Goal: Transaction & Acquisition: Obtain resource

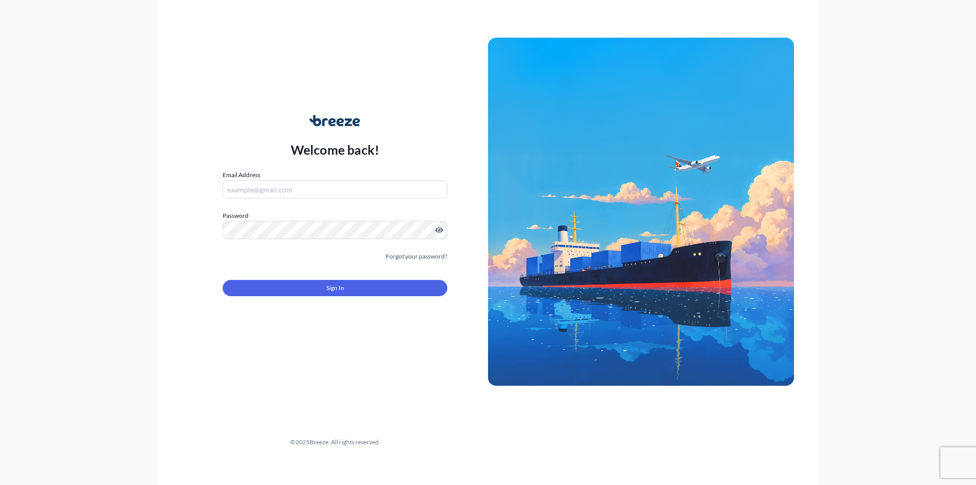
click at [261, 191] on input "Email Address" at bounding box center [335, 189] width 225 height 18
click at [268, 184] on input "Email Address" at bounding box center [335, 189] width 225 height 18
click at [272, 190] on input "Email Address" at bounding box center [335, 189] width 225 height 18
type input "s"
type input "[EMAIL_ADDRESS][DOMAIN_NAME]"
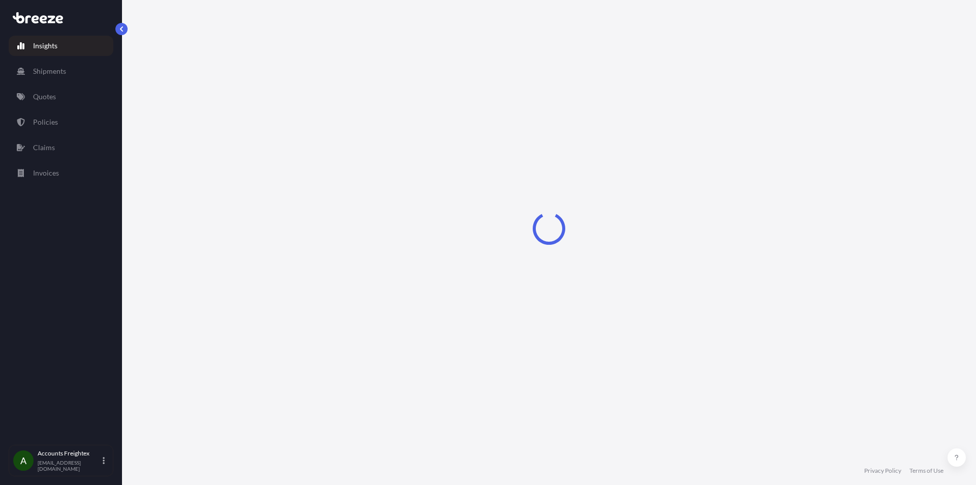
select select "2025"
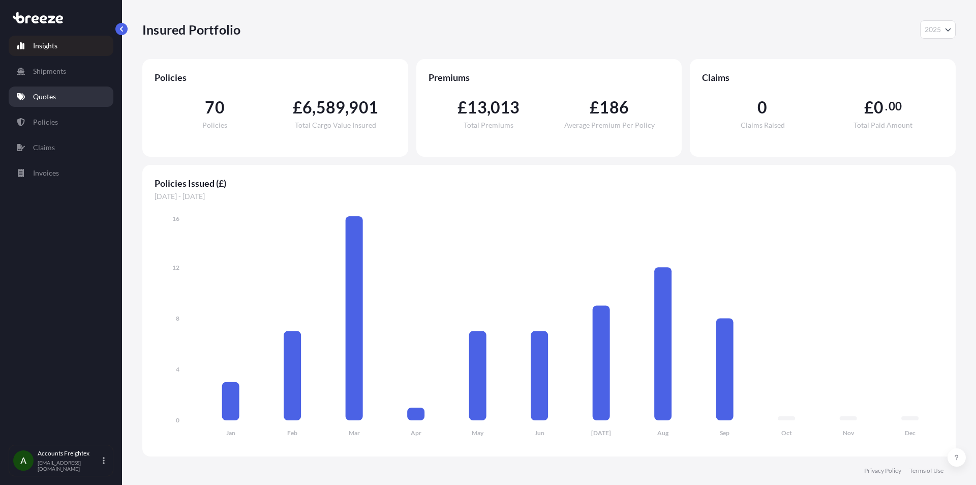
click at [50, 97] on p "Quotes" at bounding box center [44, 97] width 23 height 10
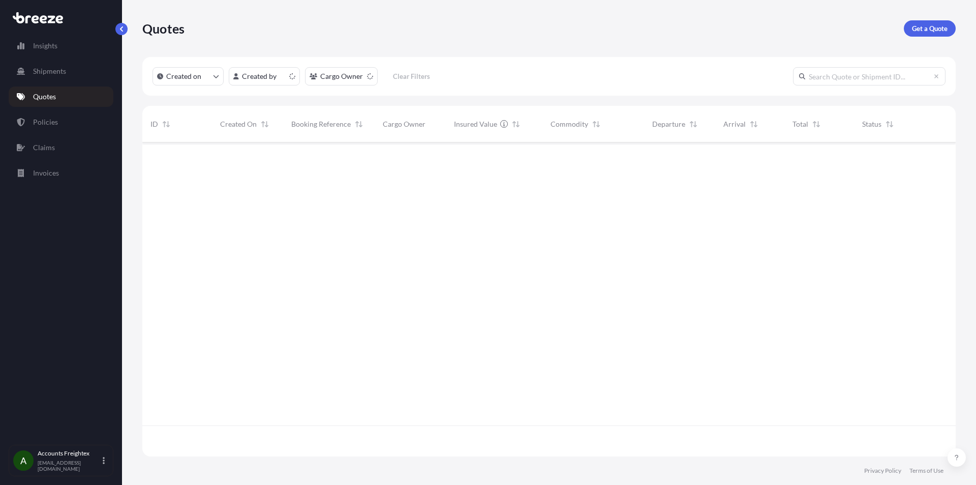
scroll to position [312, 806]
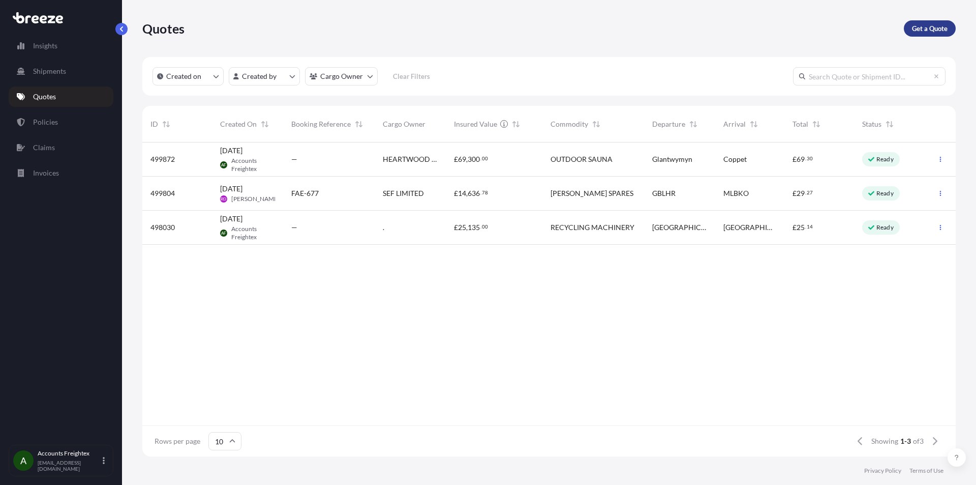
click at [945, 24] on p "Get a Quote" at bounding box center [930, 28] width 36 height 10
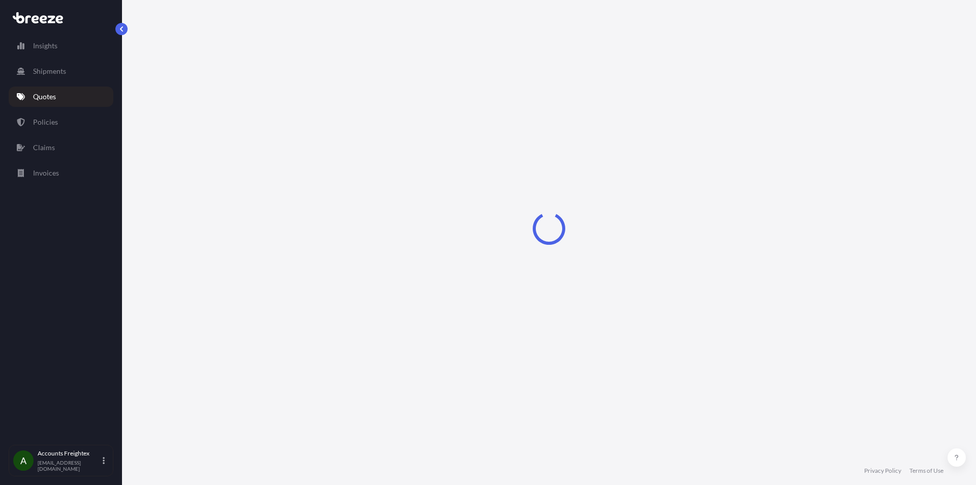
select select "Sea"
select select "1"
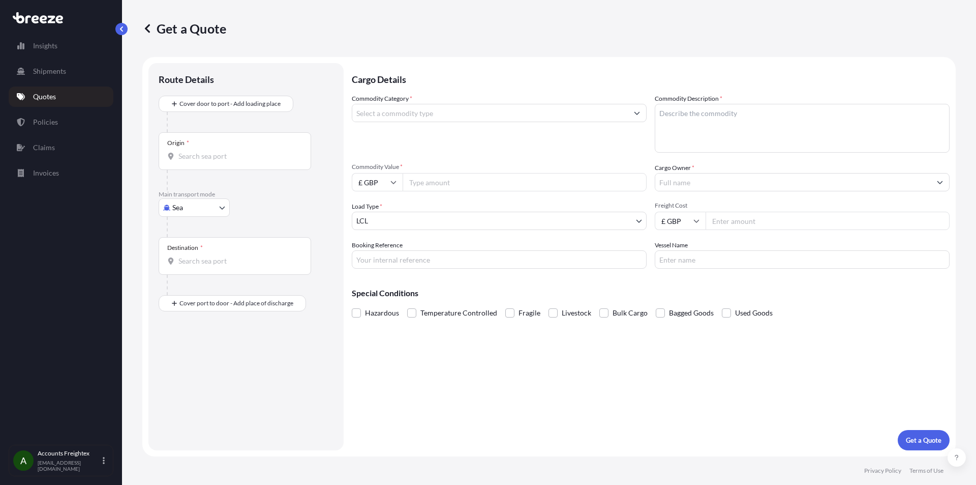
click at [218, 210] on body "Insights Shipments Quotes Policies Claims Invoices A Accounts Freightex [EMAIL_…" at bounding box center [488, 242] width 976 height 485
click at [197, 272] on div "Road" at bounding box center [194, 270] width 63 height 18
select select "Road"
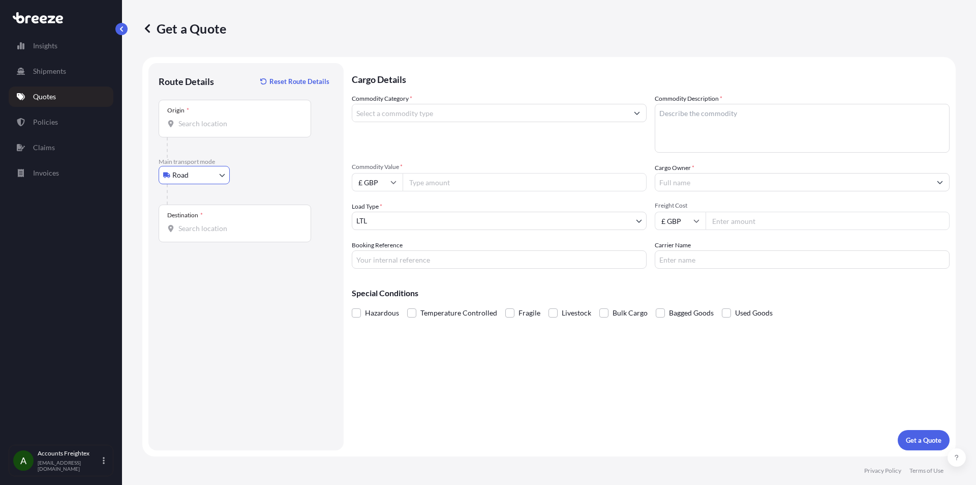
click at [224, 128] on input "Origin *" at bounding box center [239, 124] width 120 height 10
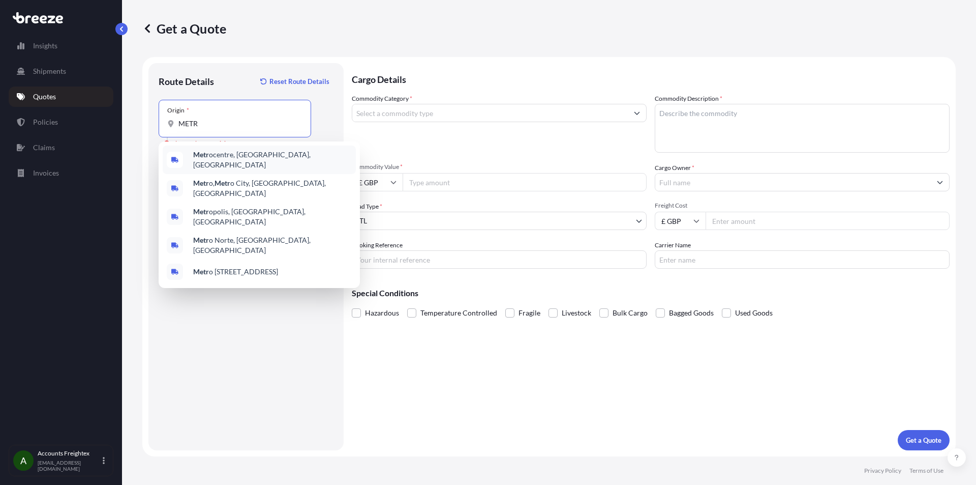
click at [205, 129] on div "Origin * METR" at bounding box center [235, 119] width 153 height 38
click at [205, 129] on input "METR" at bounding box center [239, 124] width 120 height 10
type input "M"
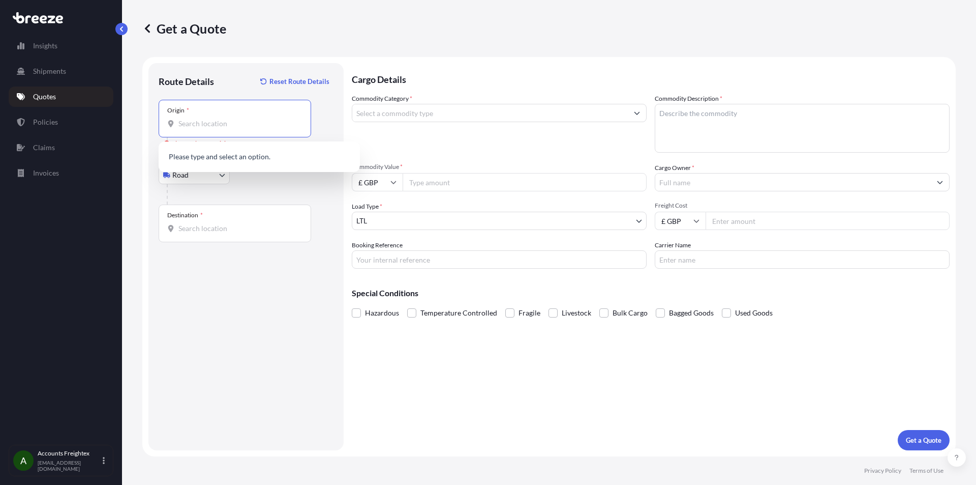
paste input "Metrax GmbH [STREET_ADDRESS]"
click at [191, 127] on input "Metrax GmbH [STREET_ADDRESS]" at bounding box center [239, 124] width 120 height 10
click at [180, 123] on input "Metrax GmbH [STREET_ADDRESS]" at bounding box center [239, 124] width 120 height 10
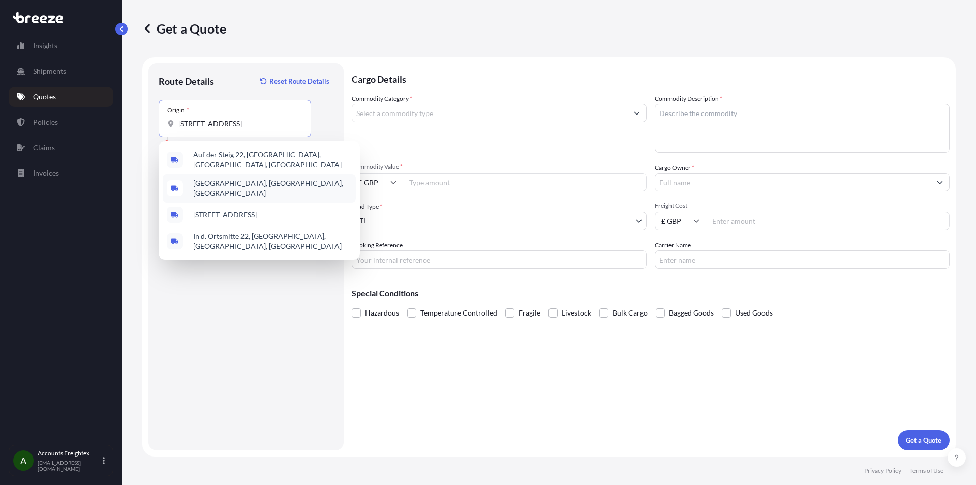
click at [253, 183] on span "[GEOGRAPHIC_DATA], [GEOGRAPHIC_DATA], [GEOGRAPHIC_DATA]" at bounding box center [272, 188] width 159 height 20
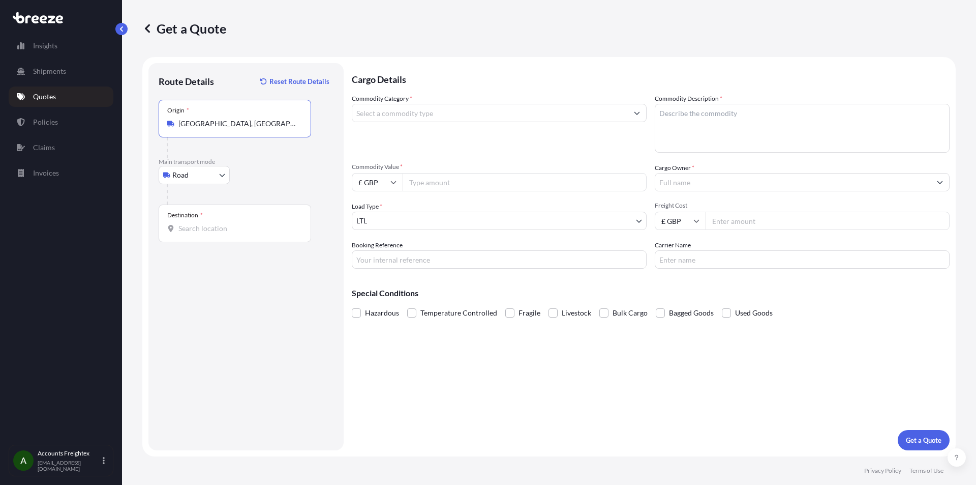
type input "[GEOGRAPHIC_DATA], [GEOGRAPHIC_DATA], [GEOGRAPHIC_DATA]"
click at [198, 240] on div "Destination *" at bounding box center [235, 223] width 153 height 38
click at [198, 233] on input "Destination *" at bounding box center [239, 228] width 120 height 10
click at [220, 226] on input "Destination * Please select a destination" at bounding box center [239, 228] width 120 height 10
drag, startPoint x: 223, startPoint y: 221, endPoint x: 196, endPoint y: 228, distance: 27.9
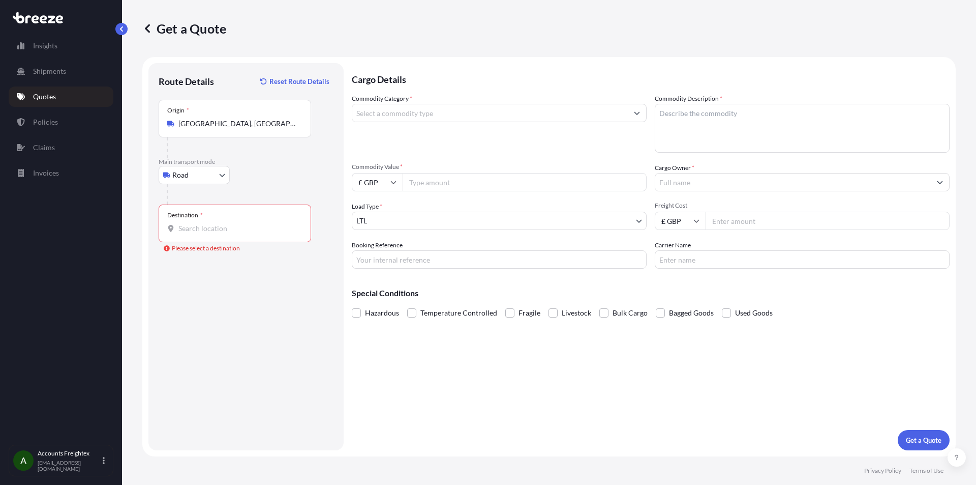
click at [197, 231] on input "Destination * Please select a destination" at bounding box center [239, 228] width 120 height 10
paste input "defibshop c/o Law Distribution, [STREET_ADDRESS][PERSON_NAME]"
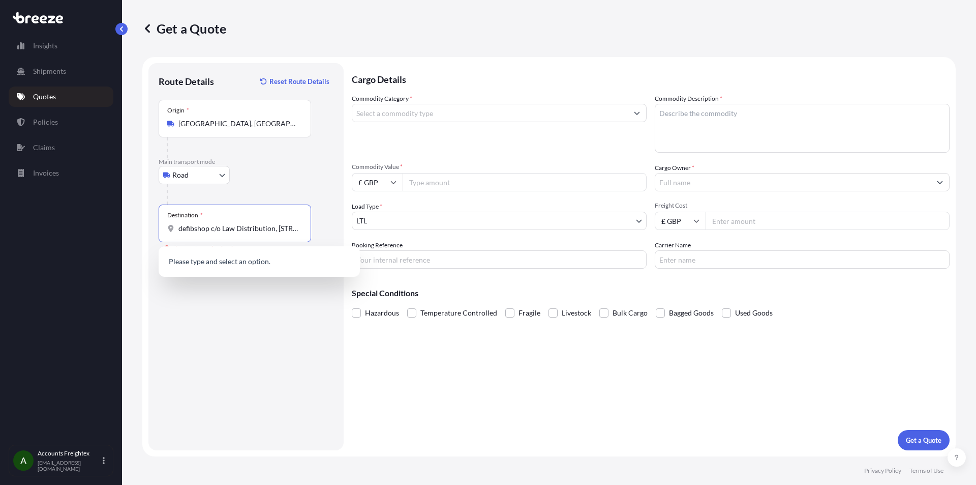
scroll to position [0, 178]
click at [188, 228] on input "defibshop c/o Law Distribution, [STREET_ADDRESS][PERSON_NAME]" at bounding box center [239, 228] width 120 height 10
click at [275, 228] on input "[STREET_ADDRESS][PERSON_NAME]" at bounding box center [239, 228] width 120 height 10
type input "[PERSON_NAME], [STREET_ADDRESS]"
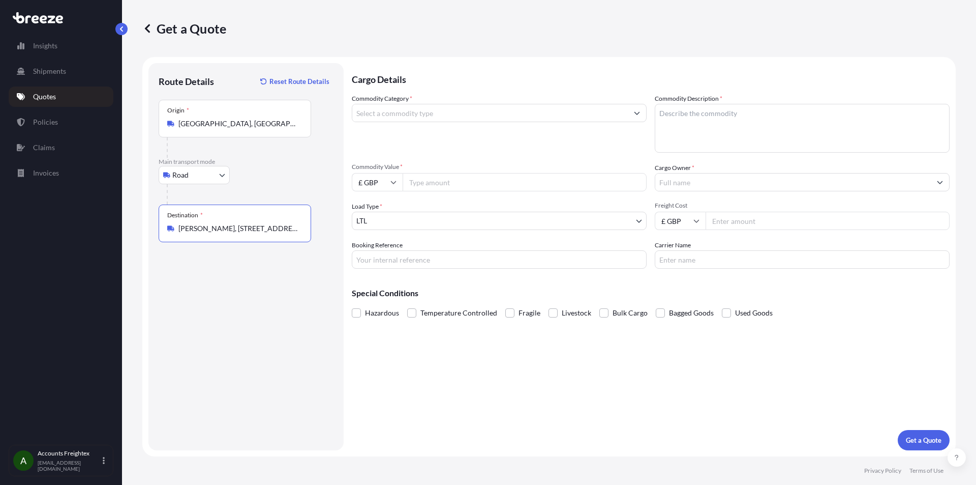
click at [396, 122] on div "Commodity Category *" at bounding box center [499, 123] width 295 height 59
click at [404, 111] on input "Commodity Category *" at bounding box center [490, 113] width 276 height 18
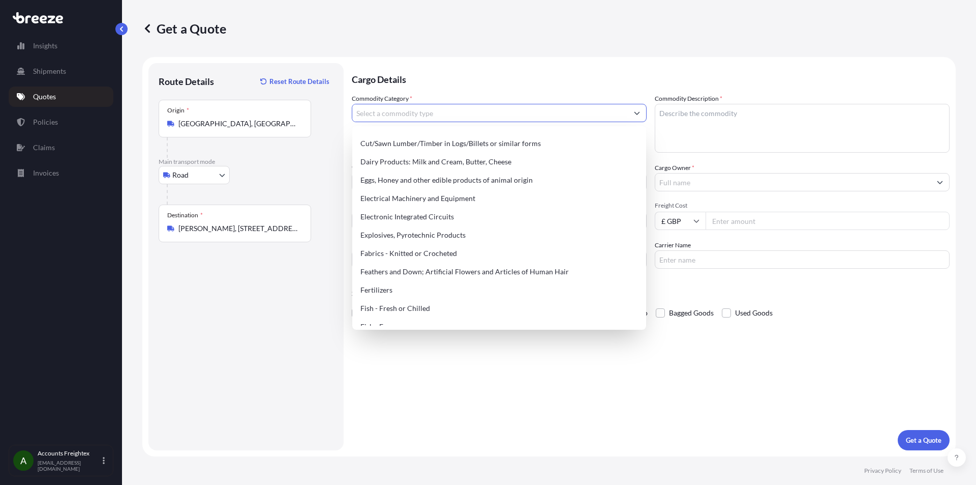
scroll to position [559, 0]
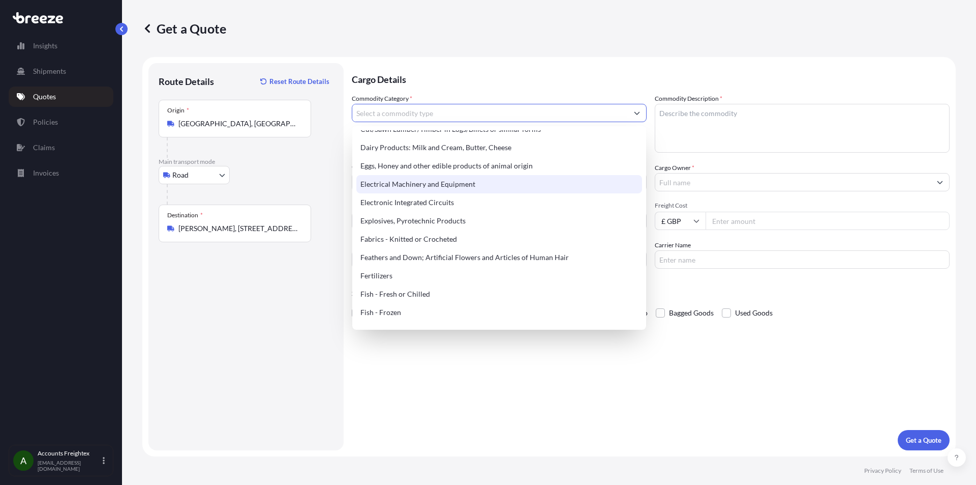
click at [436, 182] on div "Electrical Machinery and Equipment" at bounding box center [500, 184] width 286 height 18
type input "Electrical Machinery and Equipment"
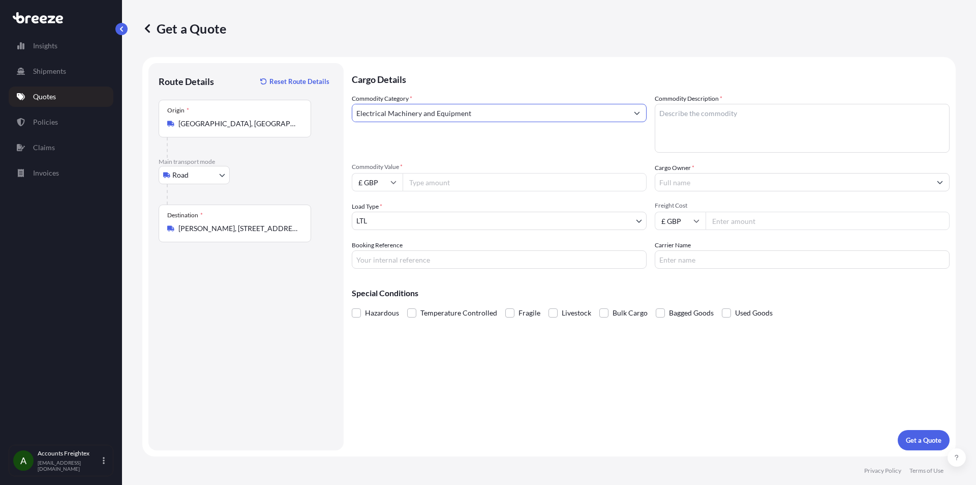
click at [568, 116] on input "Electrical Machinery and Equipment" at bounding box center [490, 113] width 276 height 18
click at [647, 109] on div "Commodity Category * Electrical Machinery and Equipment Commodity Description *…" at bounding box center [651, 181] width 598 height 175
click at [632, 115] on button "Show suggestions" at bounding box center [637, 113] width 18 height 18
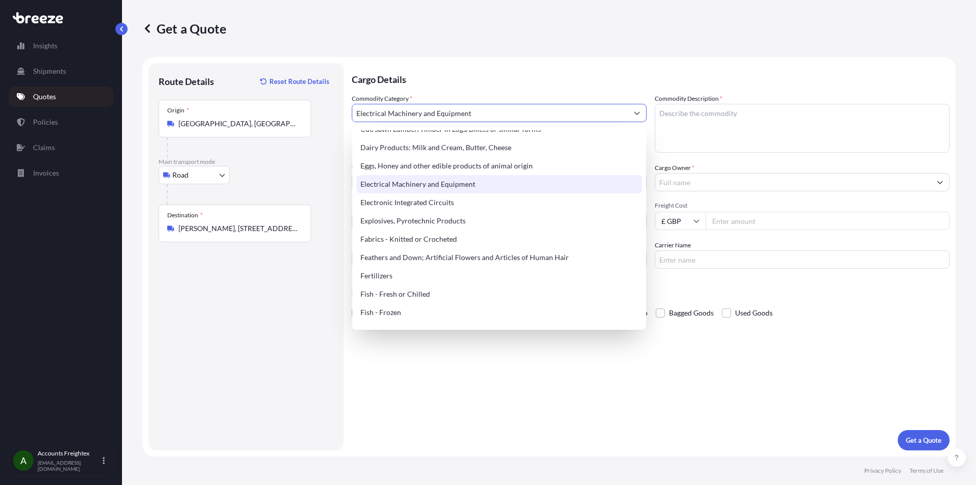
click at [424, 185] on div "Electrical Machinery and Equipment" at bounding box center [500, 184] width 286 height 18
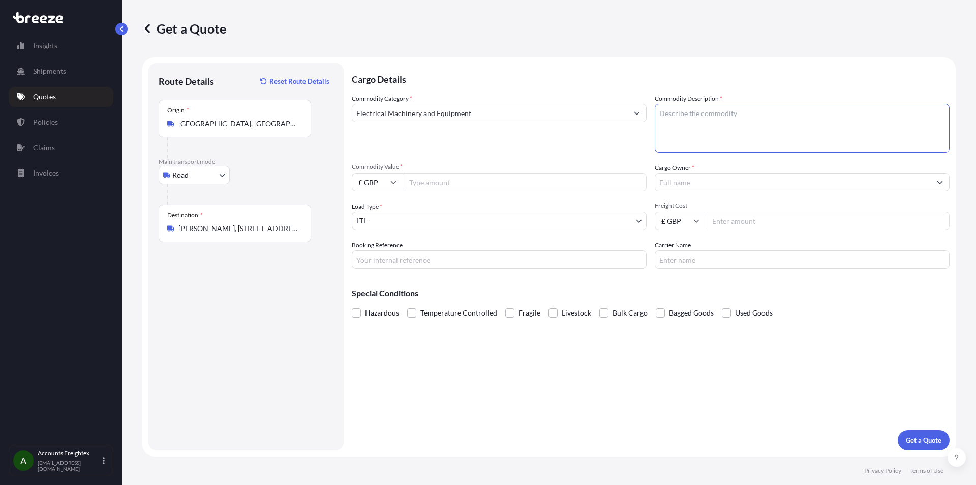
click at [722, 113] on textarea "Commodity Description *" at bounding box center [802, 128] width 295 height 49
click at [687, 116] on textarea "Commodity Description *" at bounding box center [802, 128] width 295 height 49
paste textarea "Automated External [MEDICAL_DATA]."
type textarea "Automated External [MEDICAL_DATA]."
click at [426, 187] on input "Commodity Value *" at bounding box center [525, 182] width 244 height 18
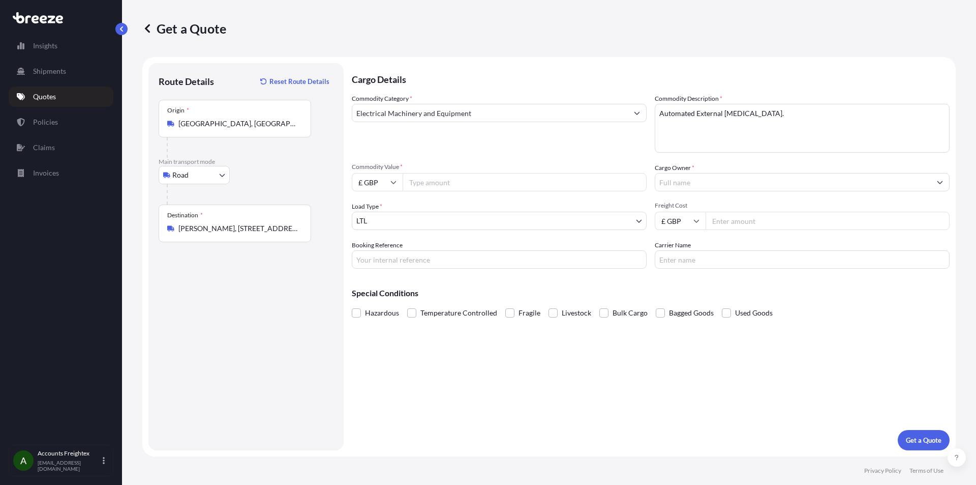
drag, startPoint x: 373, startPoint y: 186, endPoint x: 378, endPoint y: 189, distance: 6.2
click at [374, 186] on input "£ GBP" at bounding box center [377, 182] width 51 height 18
click at [375, 211] on div "€ EUR" at bounding box center [377, 209] width 43 height 19
type input "€ EUR"
click at [769, 186] on input "Cargo Owner *" at bounding box center [794, 182] width 276 height 18
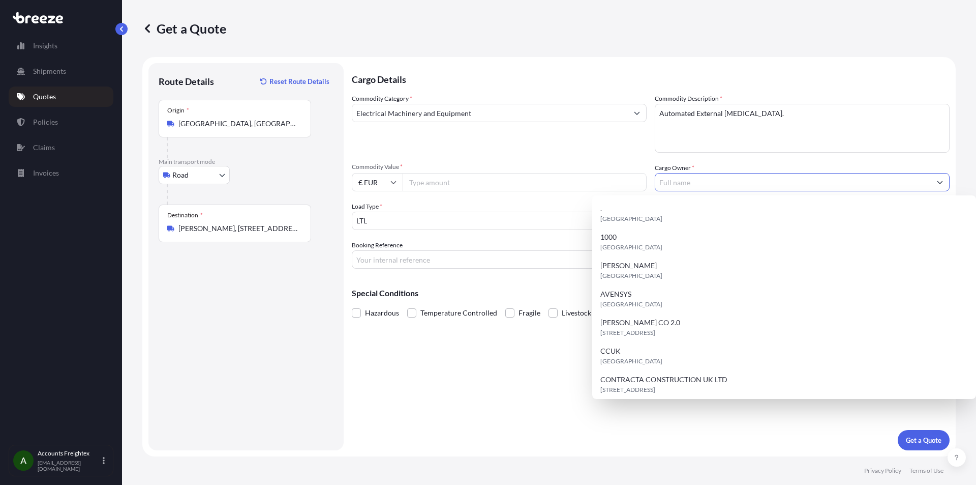
click at [449, 186] on input "Commodity Value *" at bounding box center [525, 182] width 244 height 18
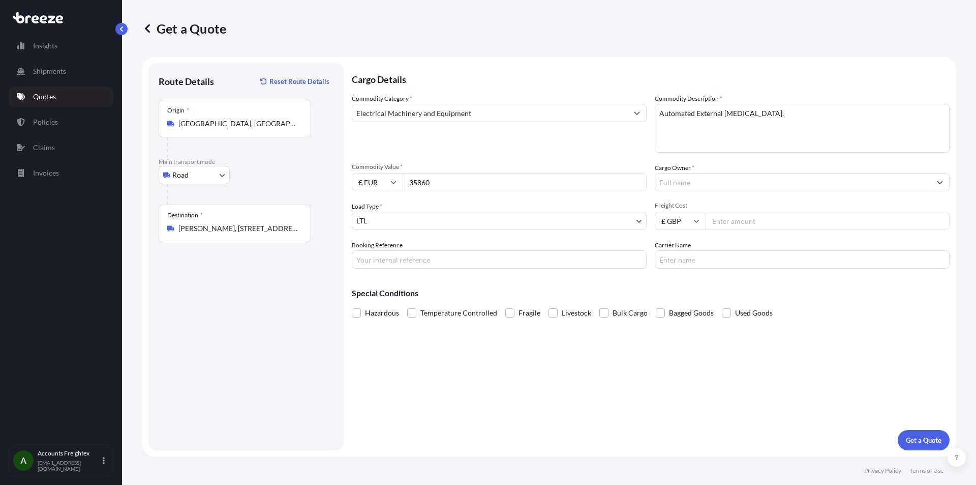
type input "35860"
click at [710, 171] on div "Cargo Owner *" at bounding box center [802, 177] width 295 height 28
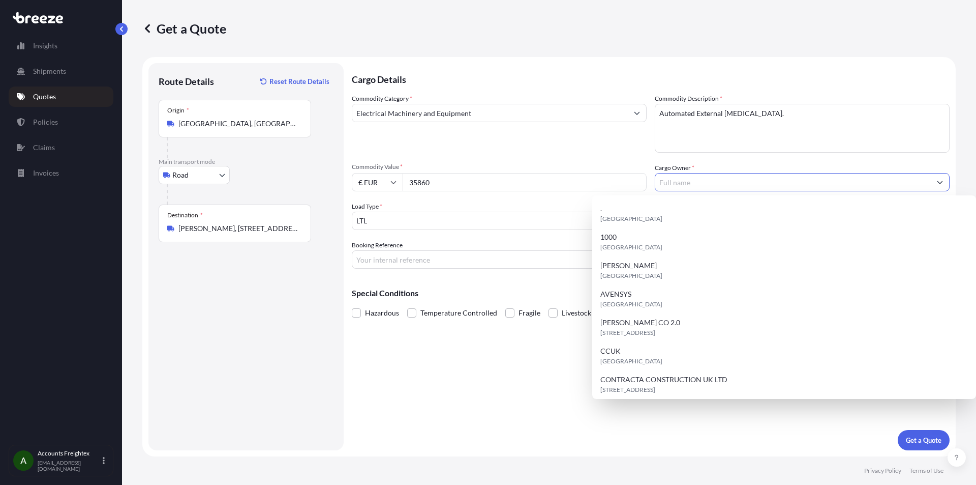
click at [712, 184] on input "Cargo Owner *" at bounding box center [794, 182] width 276 height 18
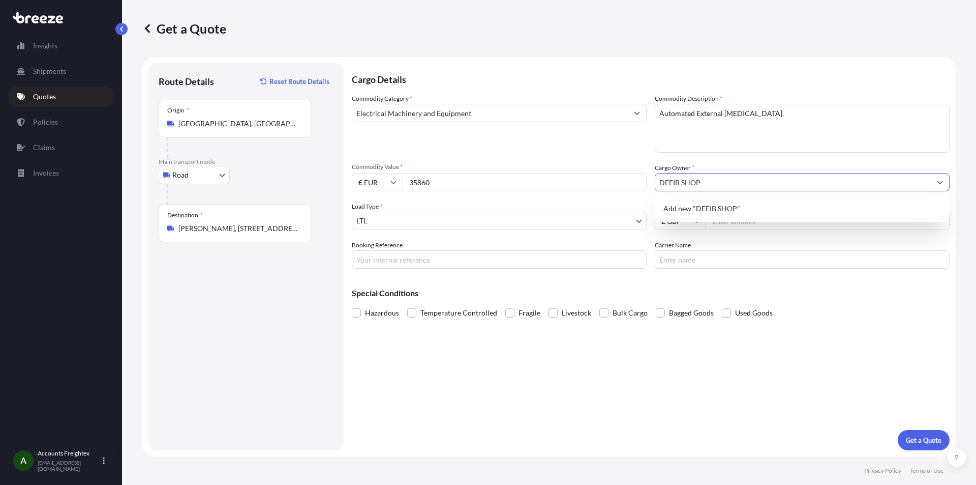
click at [728, 213] on span "Add new "DEFIB SHOP"" at bounding box center [702, 208] width 77 height 10
type input "DEFIB SHOP"
click at [417, 220] on body "4 options available. 0 options available. 1 option available. Insights Shipment…" at bounding box center [488, 242] width 976 height 485
click at [739, 221] on input "Freight Cost" at bounding box center [828, 221] width 244 height 18
type input "675"
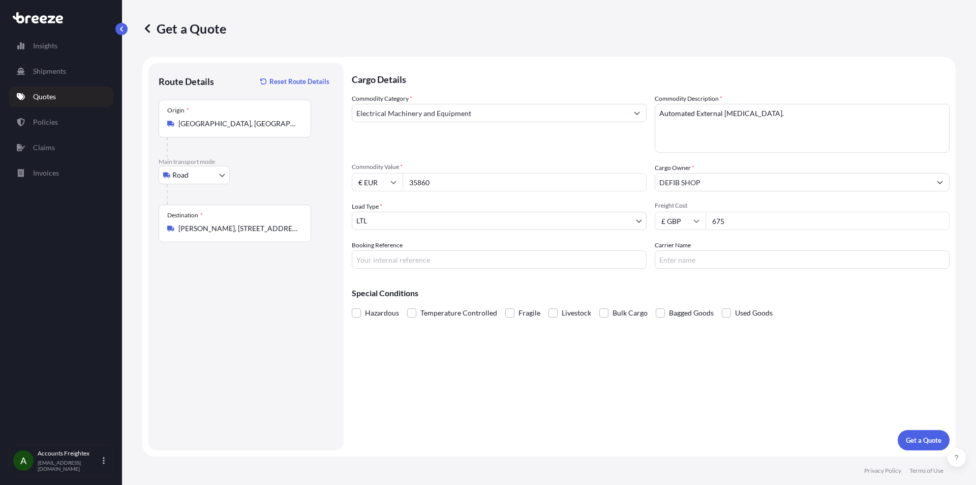
click at [487, 262] on input "Booking Reference" at bounding box center [499, 259] width 295 height 18
click at [742, 281] on div "Special Conditions Hazardous Temperature Controlled Fragile Livestock Bulk Carg…" at bounding box center [651, 299] width 598 height 44
click at [357, 315] on span at bounding box center [356, 312] width 9 height 9
click at [352, 305] on input "Hazardous" at bounding box center [352, 305] width 0 height 0
click at [921, 442] on p "Get a Quote" at bounding box center [924, 440] width 36 height 10
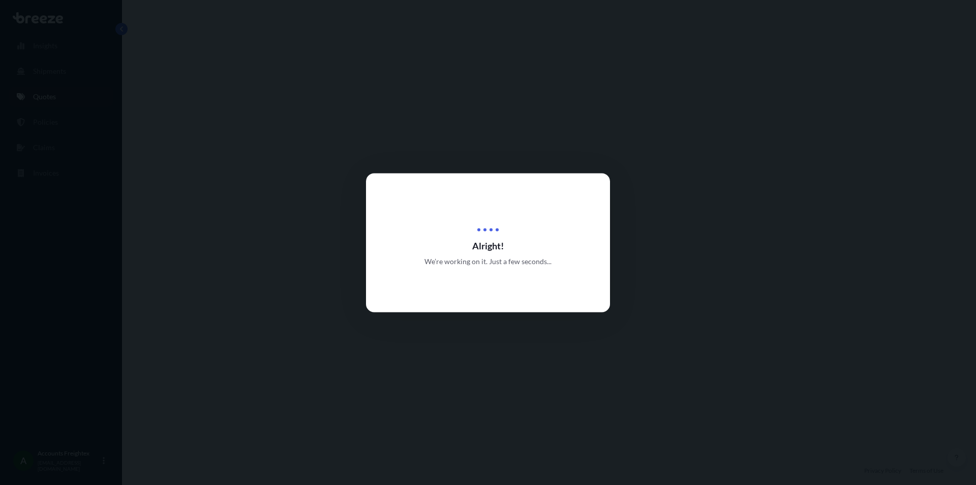
select select "Road"
select select "1"
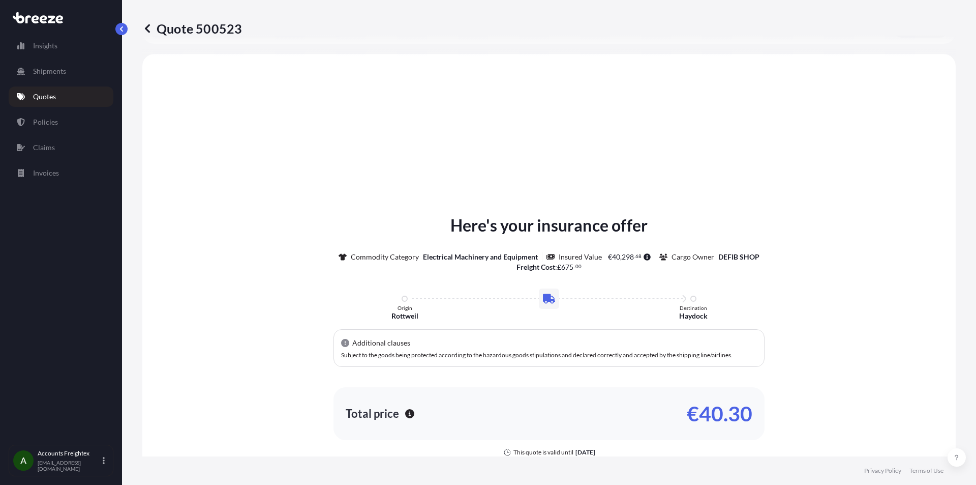
scroll to position [299, 0]
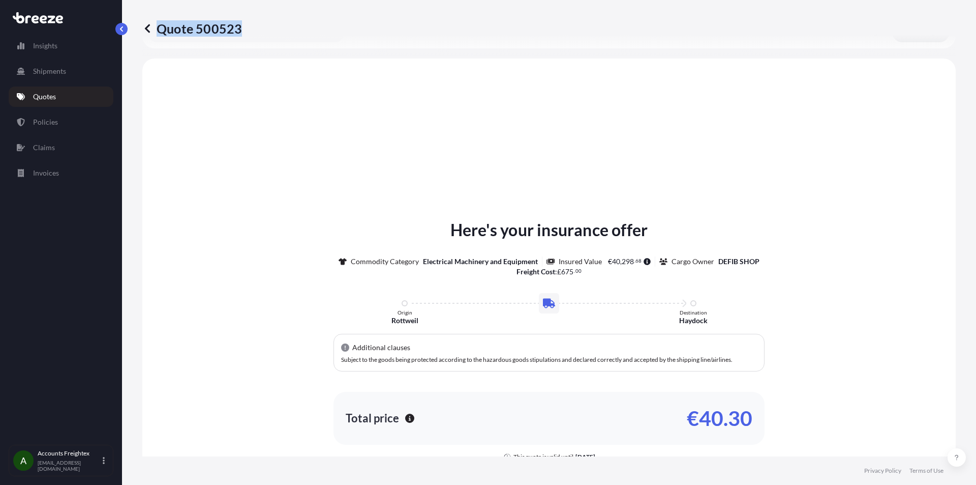
drag, startPoint x: 239, startPoint y: 30, endPoint x: 150, endPoint y: 34, distance: 89.1
click at [150, 34] on p "Quote 500523" at bounding box center [192, 28] width 100 height 16
copy p "Quote 500523"
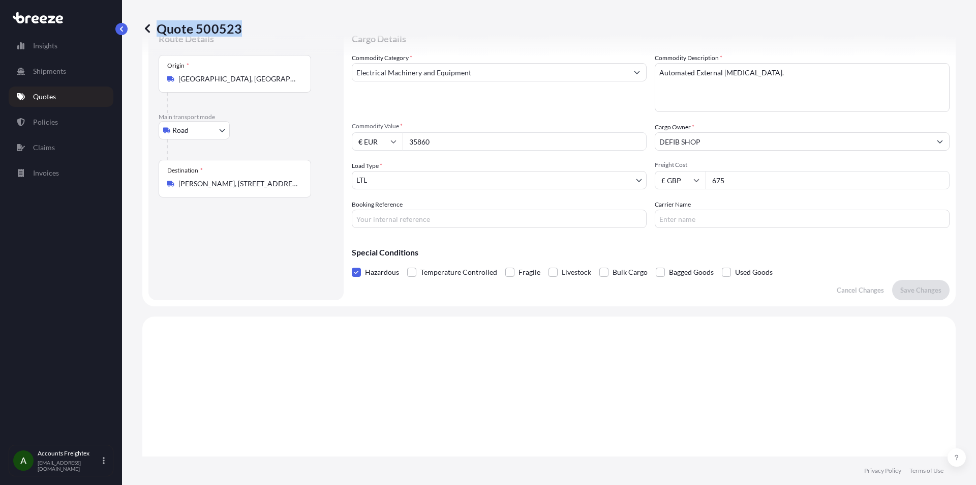
scroll to position [0, 0]
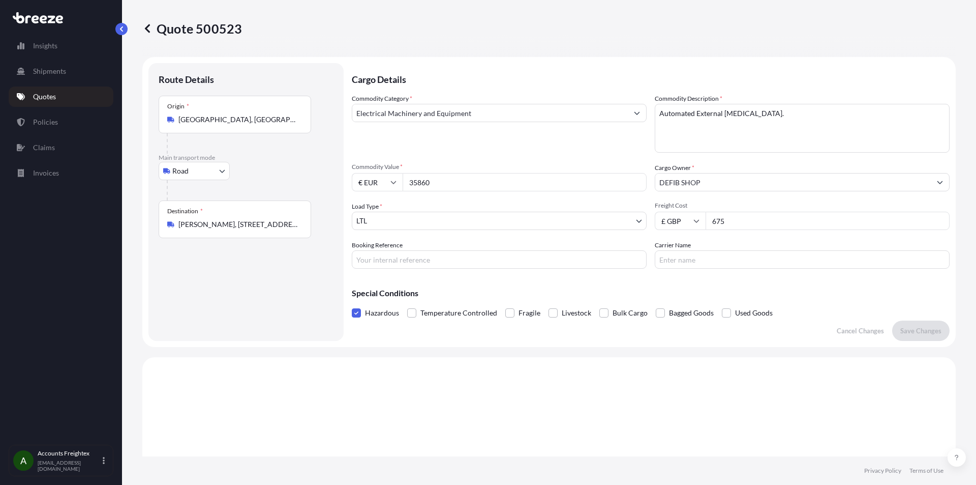
click at [744, 222] on input "675" at bounding box center [828, 221] width 244 height 18
type input "690"
click at [893, 320] on button "Save Changes" at bounding box center [921, 330] width 57 height 20
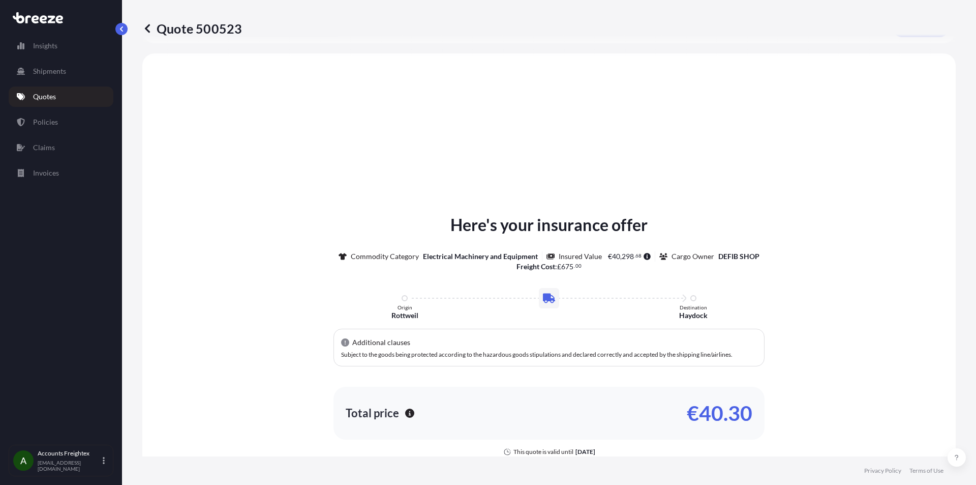
scroll to position [306, 0]
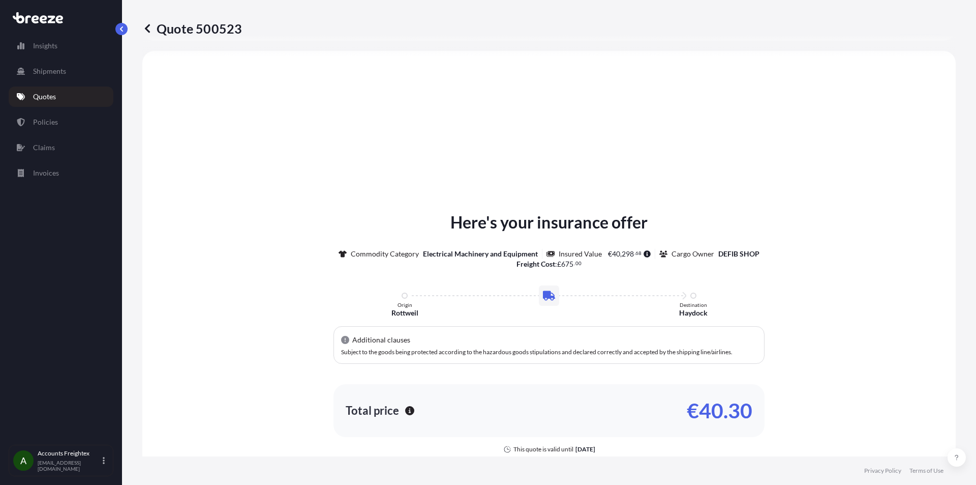
select select "Road"
select select "1"
